Goal: Information Seeking & Learning: Learn about a topic

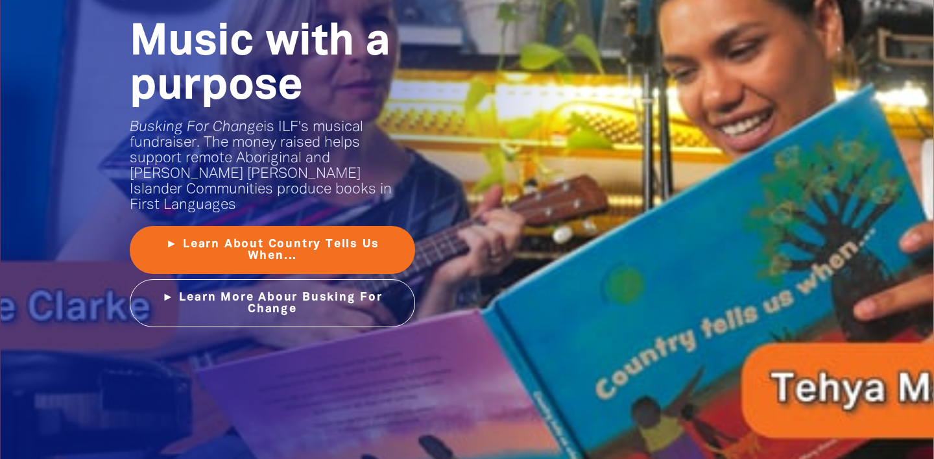
scroll to position [1667, 0]
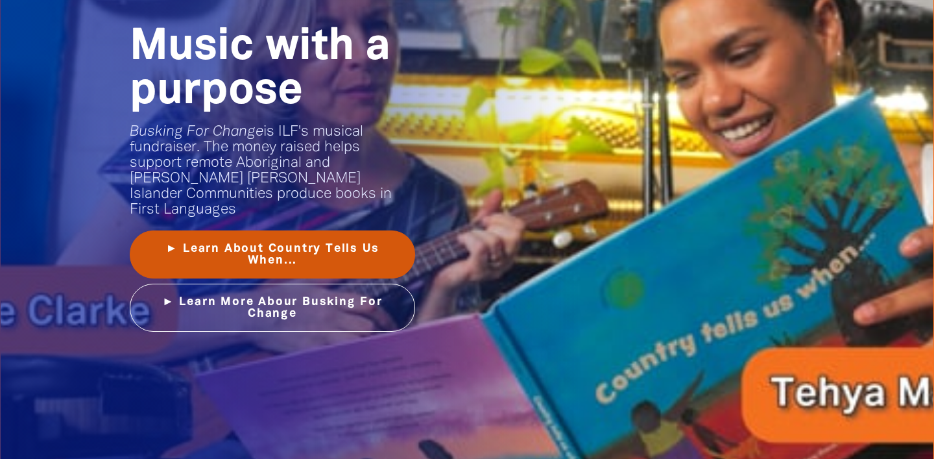
click at [266, 243] on link "► Learn About Country Tells Us When..." at bounding box center [272, 254] width 285 height 48
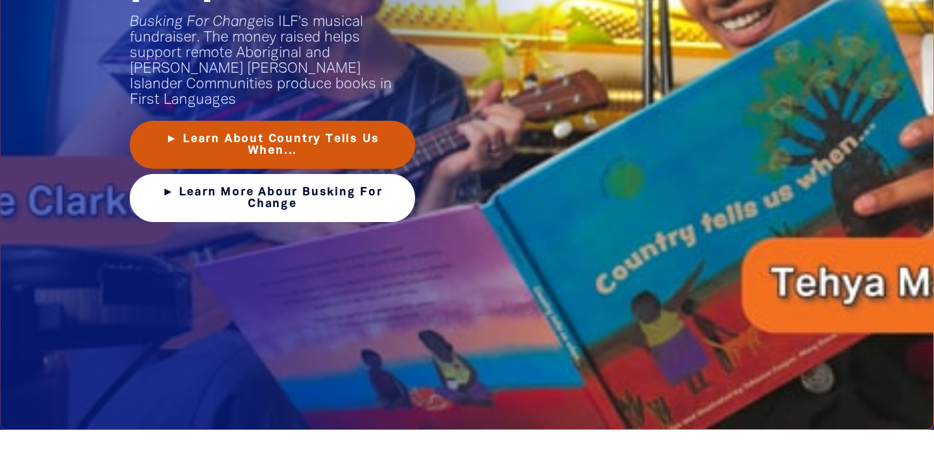
scroll to position [1740, 0]
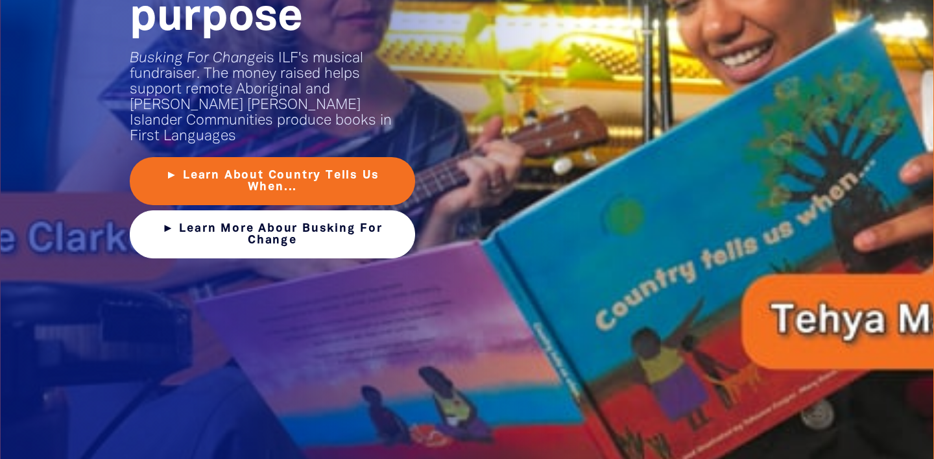
click at [279, 221] on link "► Learn More Abour Busking For Change" at bounding box center [272, 234] width 285 height 48
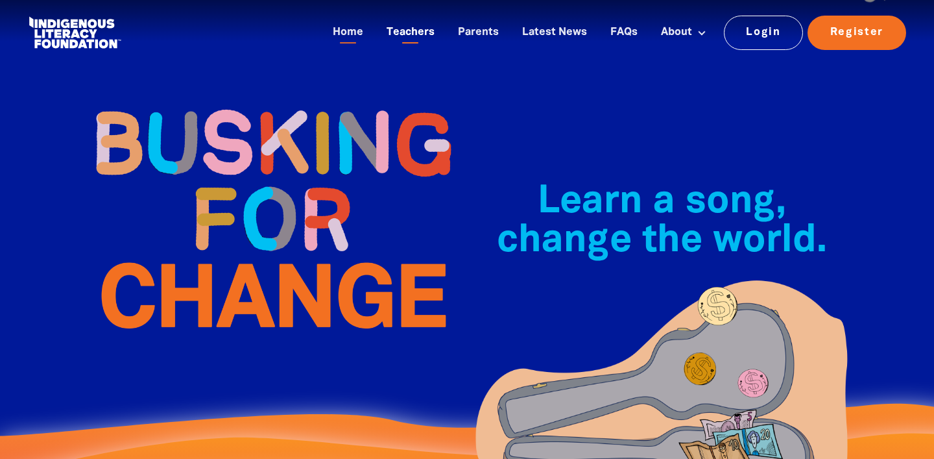
click at [416, 37] on link "Teachers" at bounding box center [411, 32] width 64 height 21
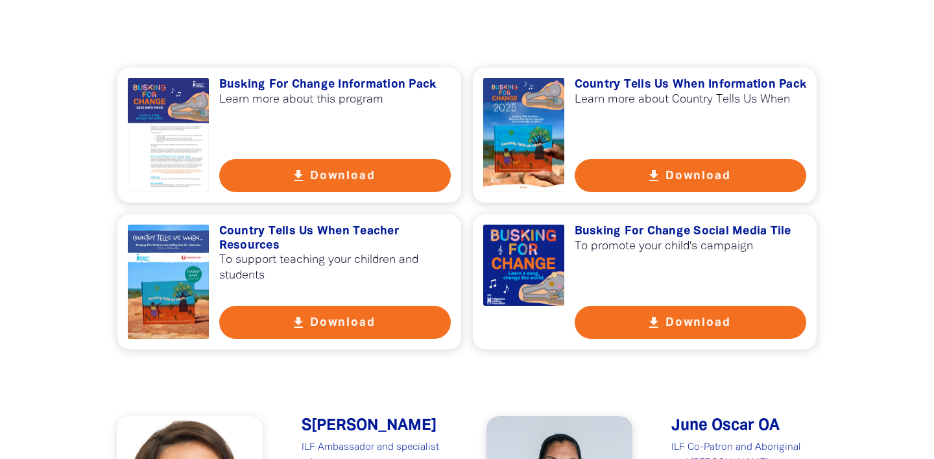
scroll to position [938, 0]
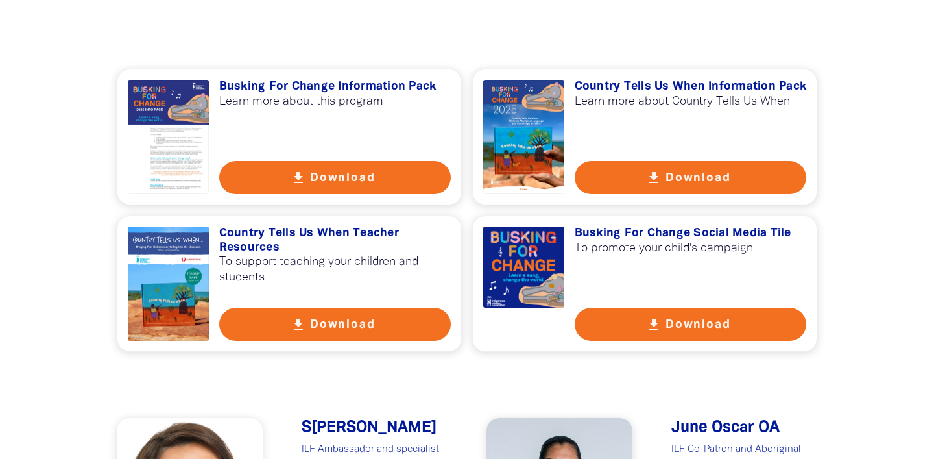
click at [682, 178] on button "get_app Download" at bounding box center [691, 177] width 232 height 33
click at [322, 326] on button "get_app Download" at bounding box center [335, 323] width 232 height 33
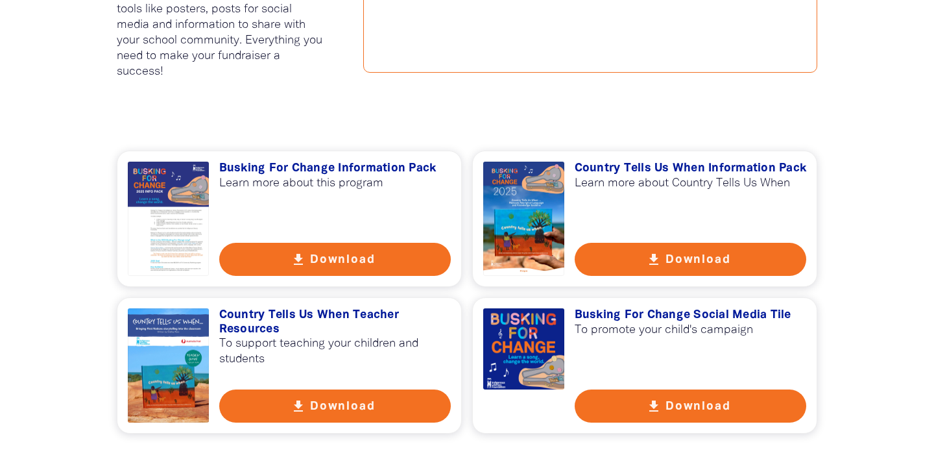
scroll to position [862, 0]
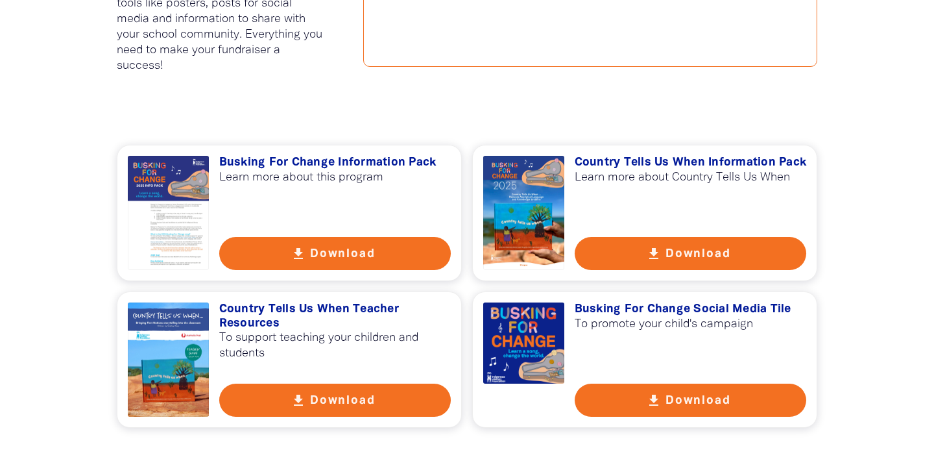
click at [171, 228] on div at bounding box center [168, 213] width 81 height 114
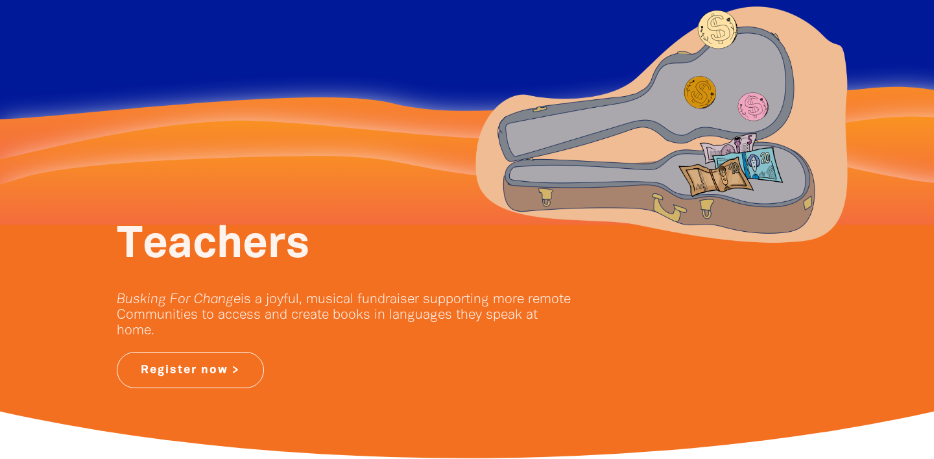
scroll to position [0, 0]
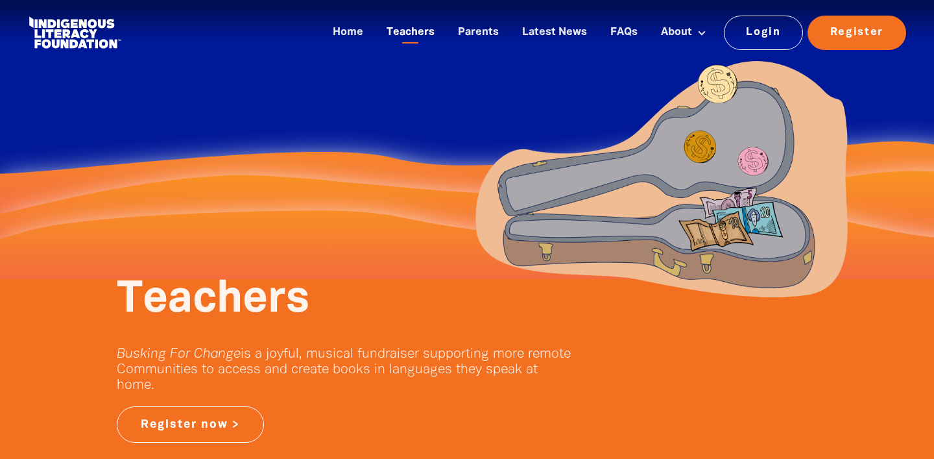
click at [416, 30] on link "Teachers" at bounding box center [411, 32] width 64 height 21
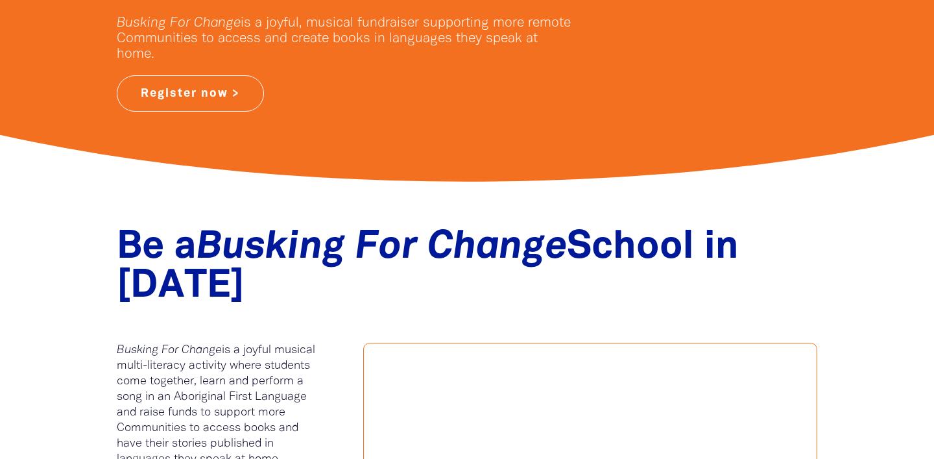
scroll to position [337, 0]
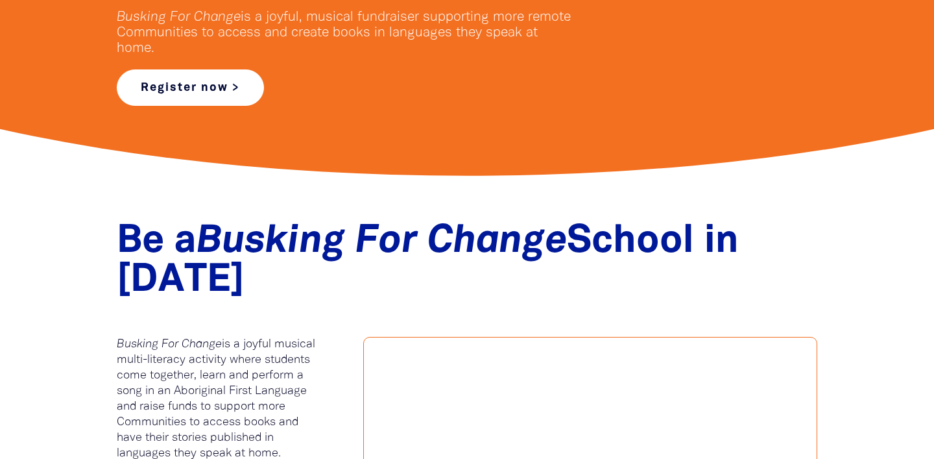
click at [183, 90] on link "Register now >" at bounding box center [190, 87] width 147 height 36
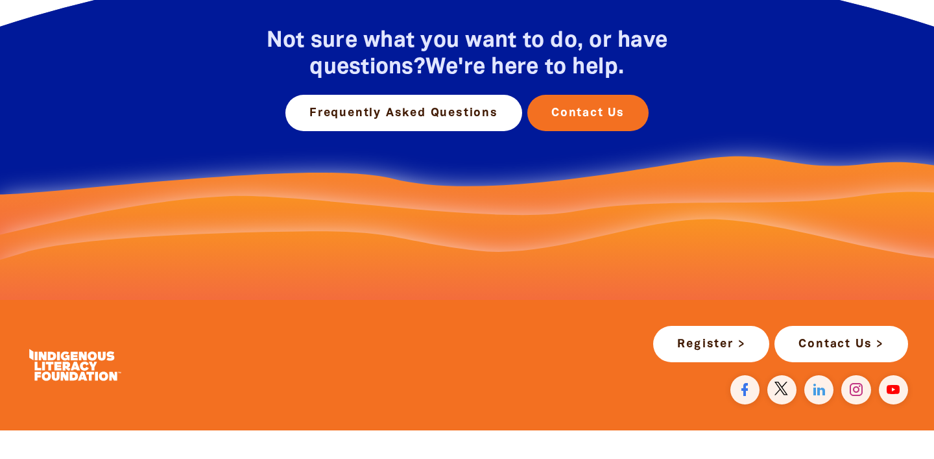
scroll to position [703, 0]
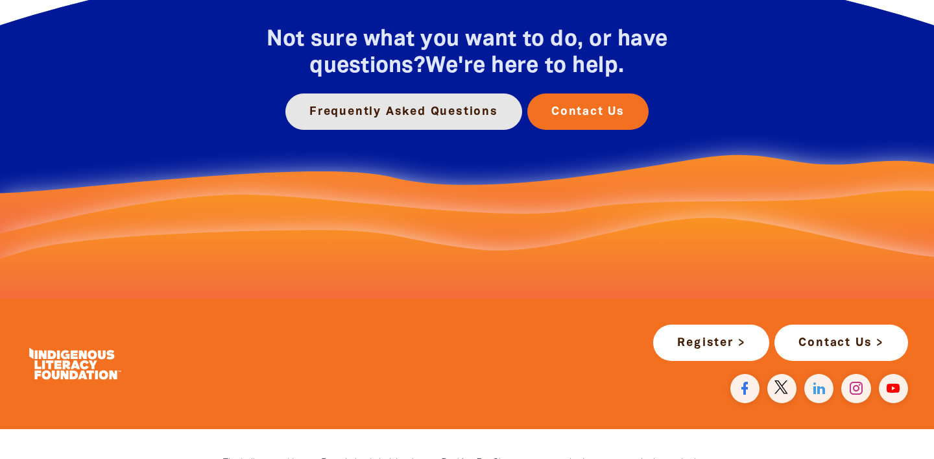
click at [381, 117] on link "Frequently Asked Questions" at bounding box center [403, 111] width 237 height 36
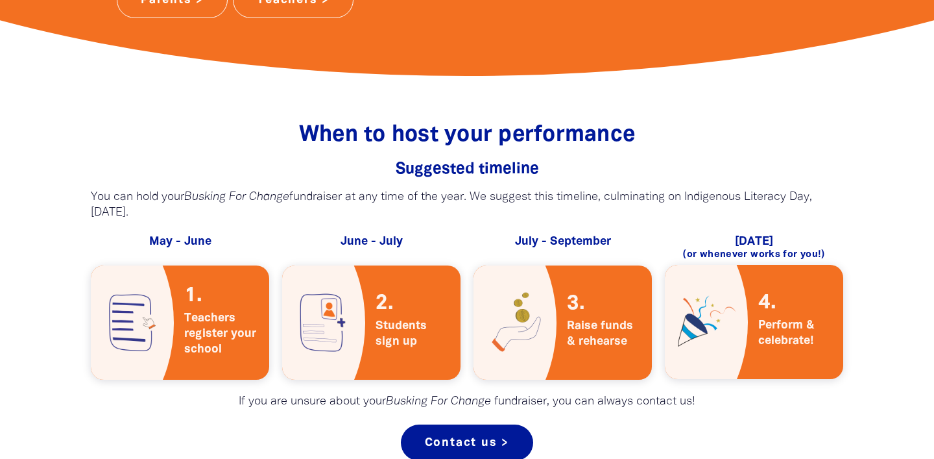
scroll to position [484, 0]
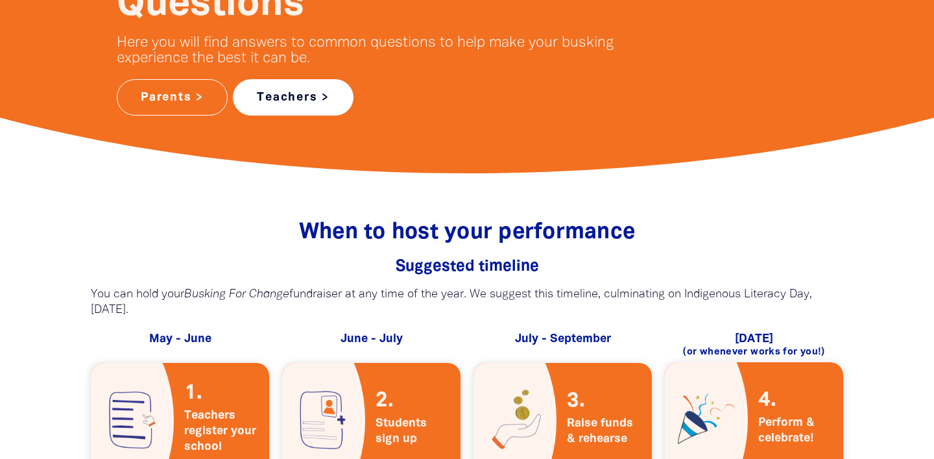
click at [299, 95] on link "Teachers >" at bounding box center [293, 97] width 121 height 36
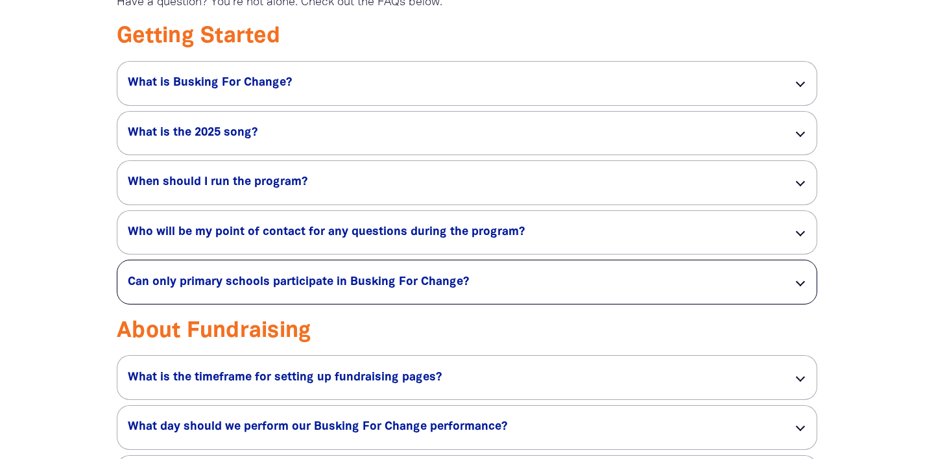
scroll to position [2043, 0]
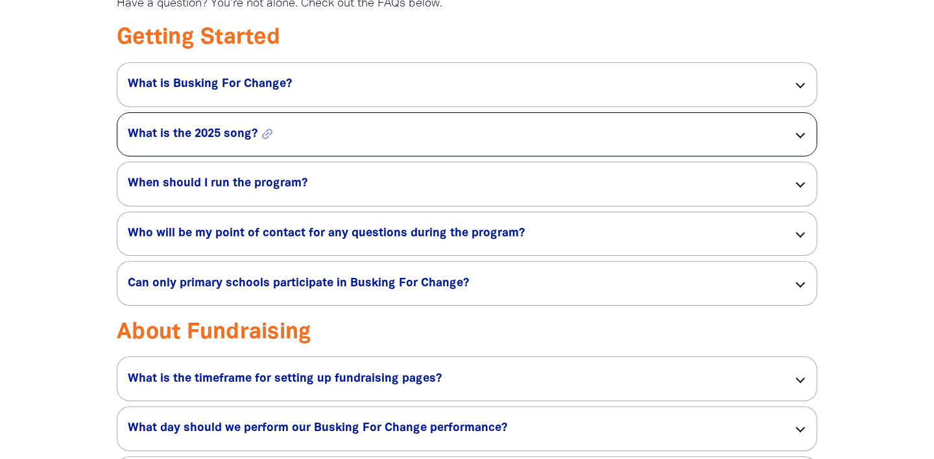
click at [330, 142] on h5 "What is the 2025 song? link" at bounding box center [450, 134] width 645 height 16
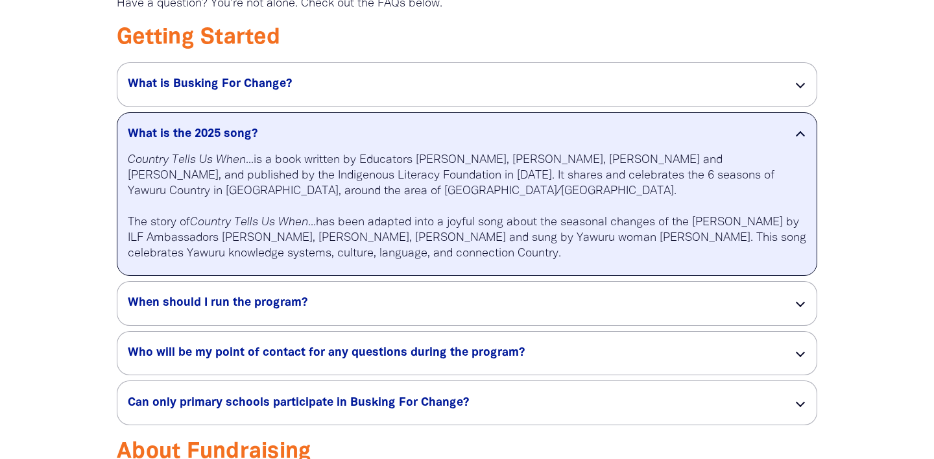
click at [800, 140] on div at bounding box center [800, 135] width 9 height 9
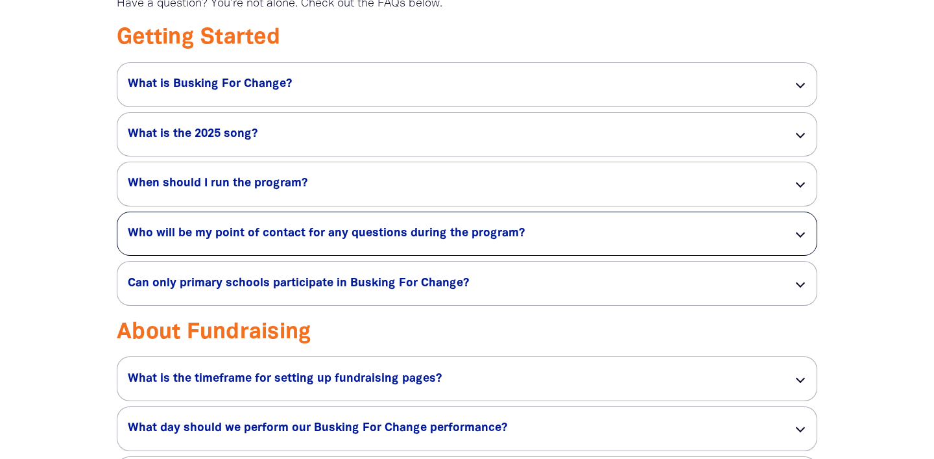
click at [801, 237] on div at bounding box center [800, 232] width 9 height 9
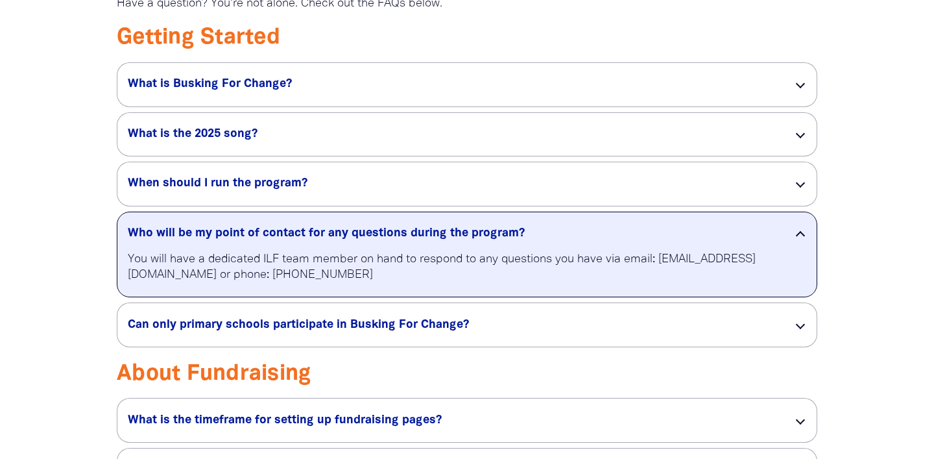
click at [801, 239] on div at bounding box center [800, 234] width 9 height 9
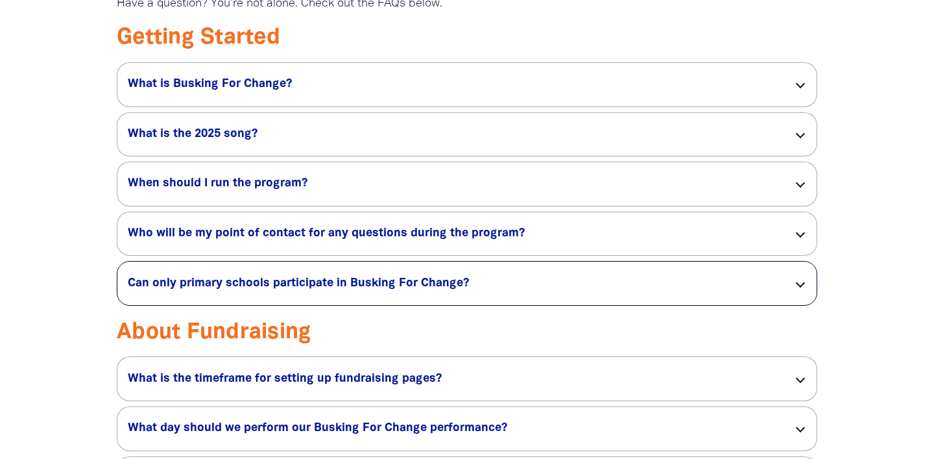
click at [801, 287] on div at bounding box center [800, 282] width 9 height 9
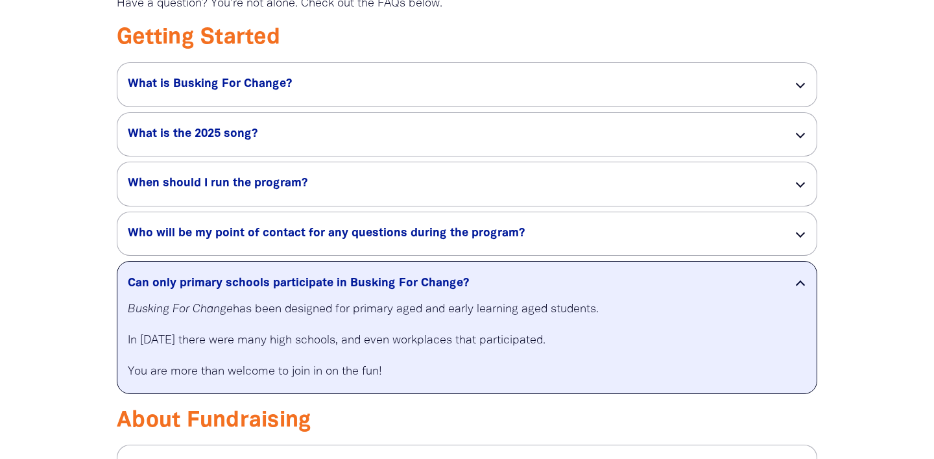
click at [801, 289] on div at bounding box center [800, 284] width 9 height 9
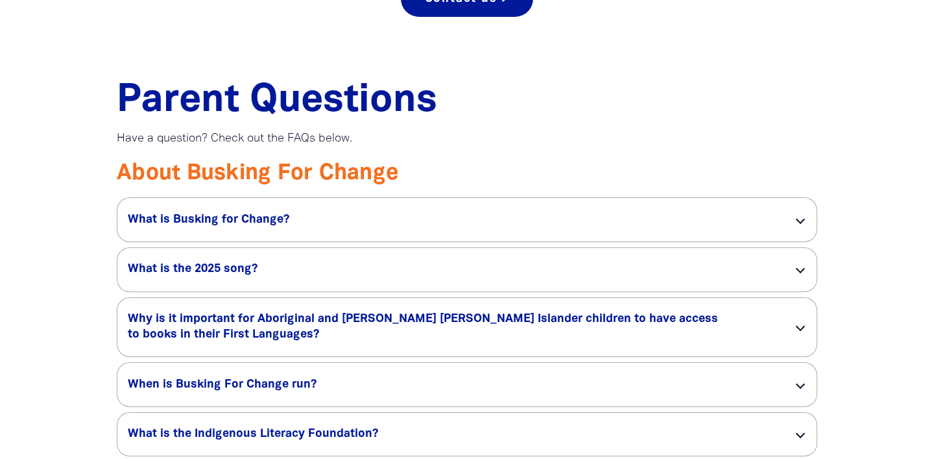
scroll to position [924, 0]
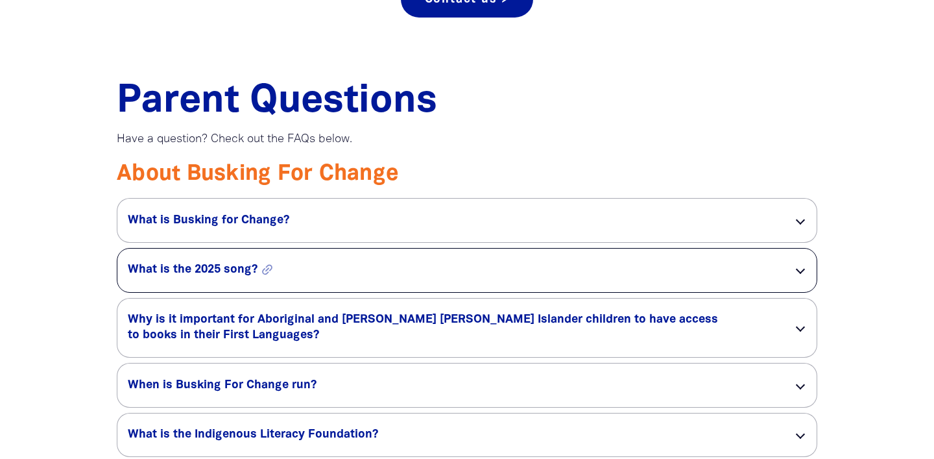
click at [769, 271] on h5 "What is the 2025 song? link" at bounding box center [450, 270] width 645 height 16
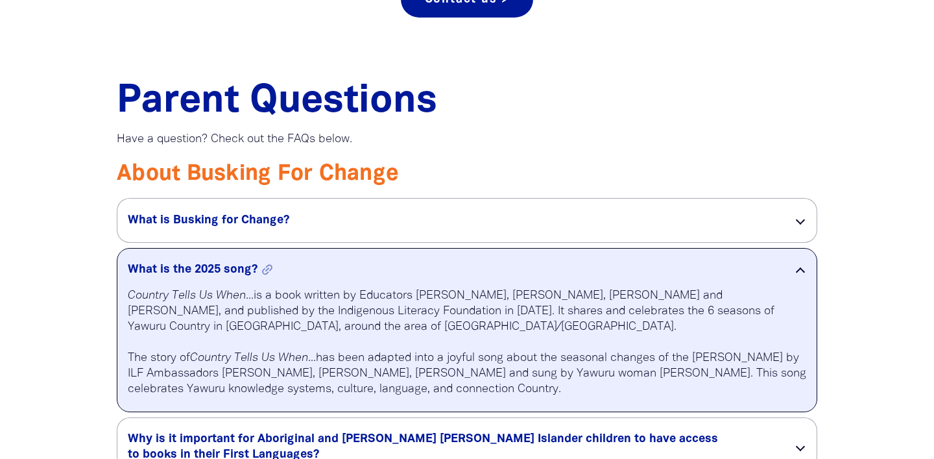
click at [769, 271] on h5 "What is the 2025 song? link" at bounding box center [450, 270] width 645 height 16
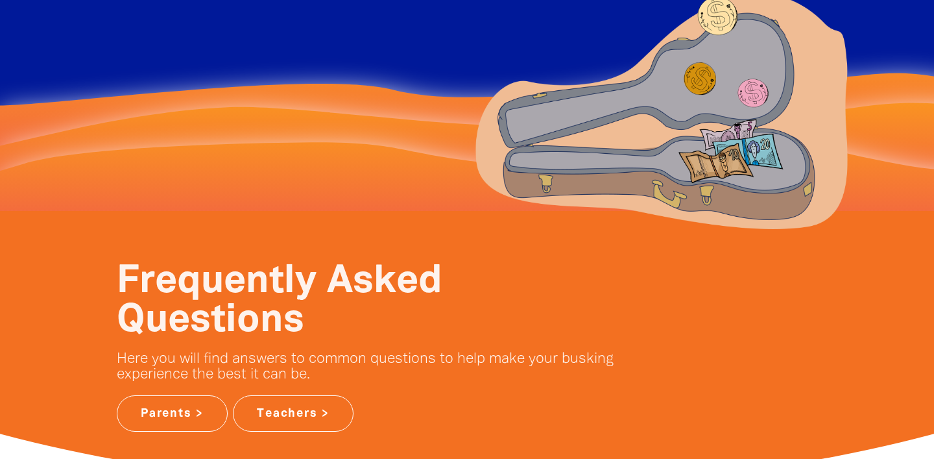
scroll to position [0, 0]
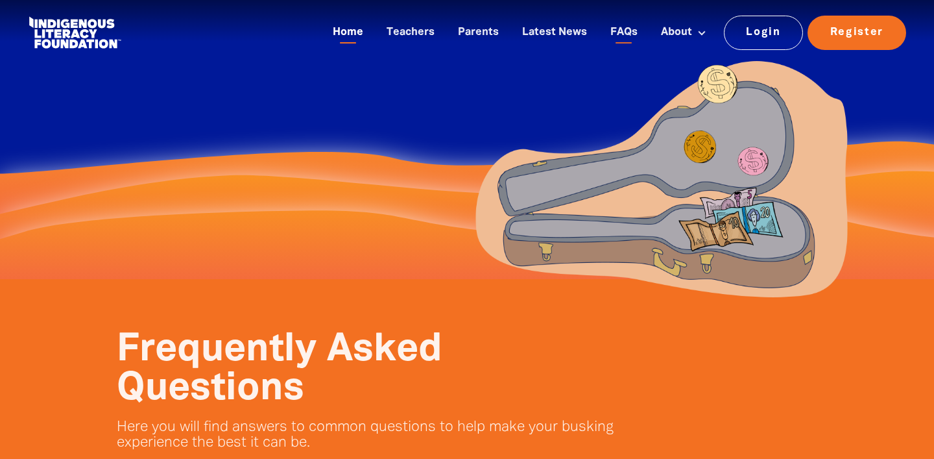
click at [352, 32] on link "Home" at bounding box center [348, 32] width 46 height 21
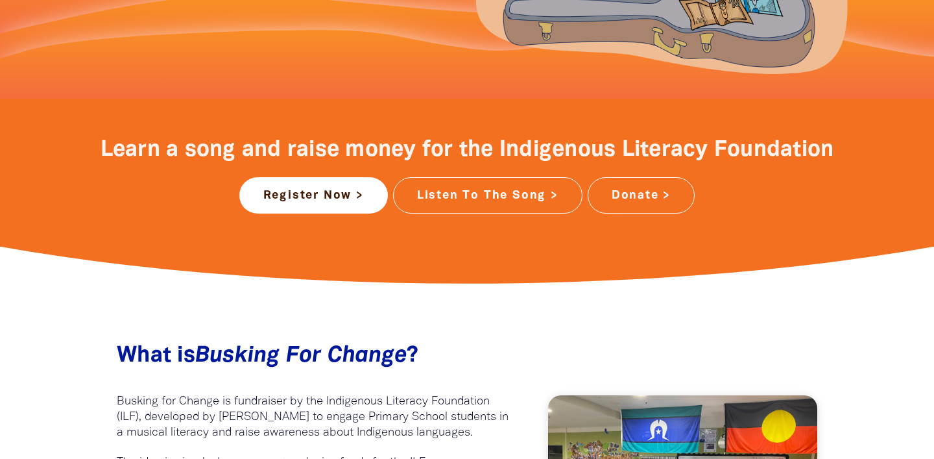
scroll to position [449, 0]
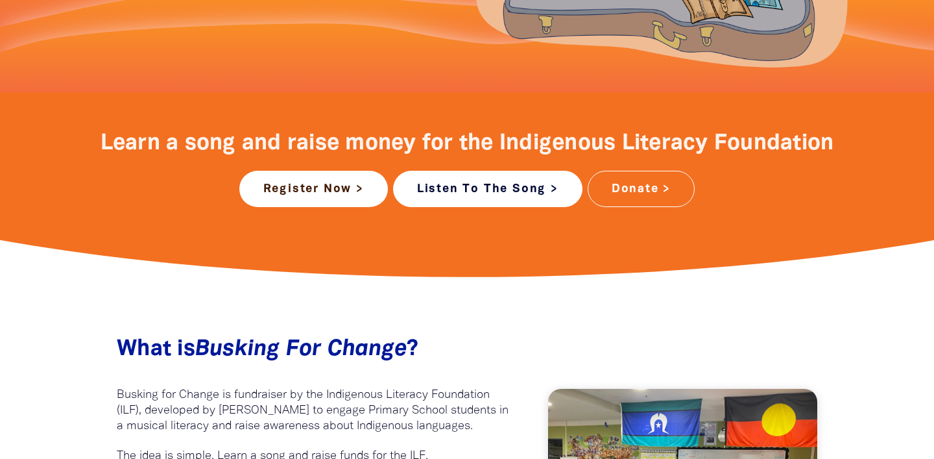
click at [471, 190] on link "Listen To The Song >" at bounding box center [487, 189] width 189 height 36
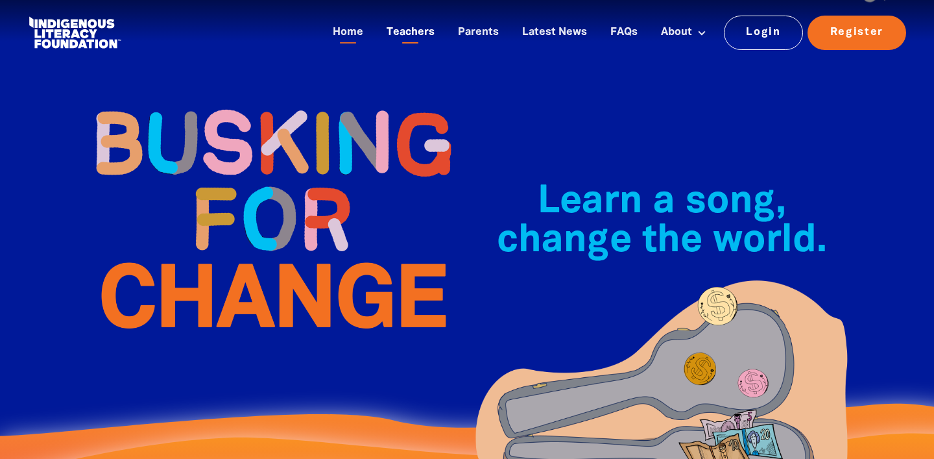
click at [414, 31] on link "Teachers" at bounding box center [411, 32] width 64 height 21
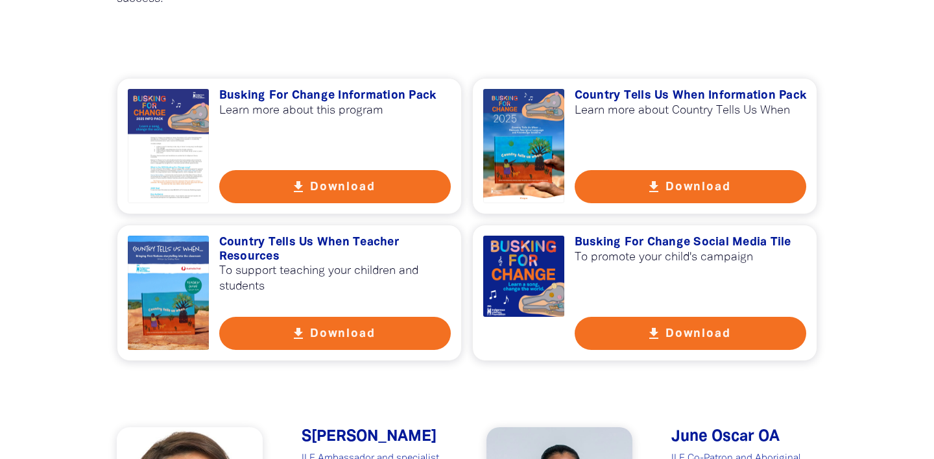
scroll to position [939, 0]
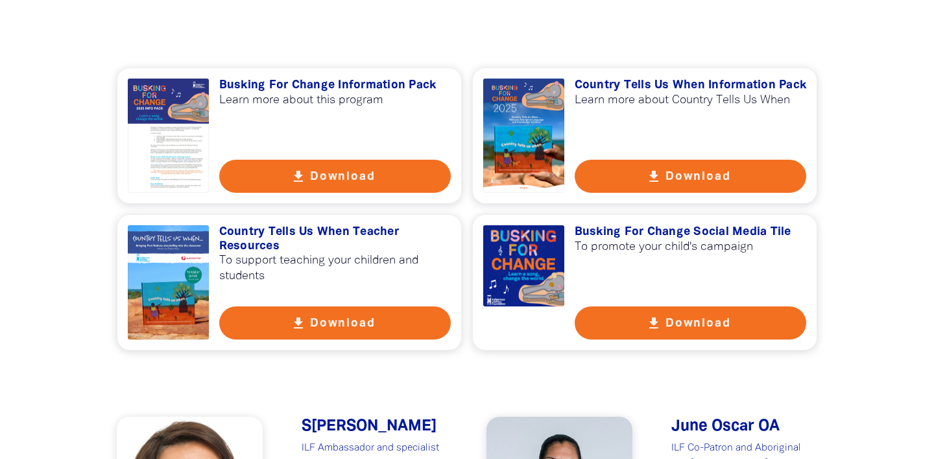
click at [343, 326] on button "get_app Download" at bounding box center [335, 322] width 232 height 33
